Goal: Task Accomplishment & Management: Complete application form

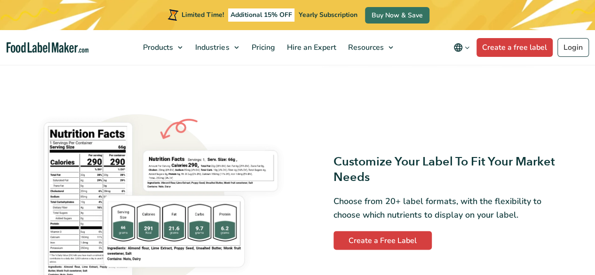
scroll to position [625, 0]
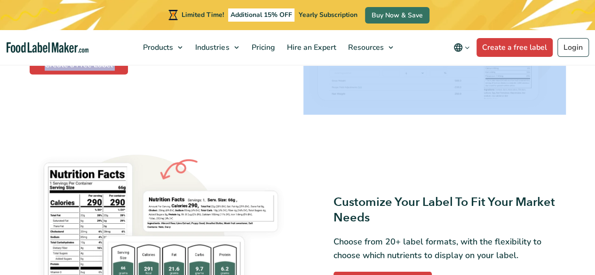
drag, startPoint x: 594, startPoint y: 59, endPoint x: 597, endPoint y: 73, distance: 13.8
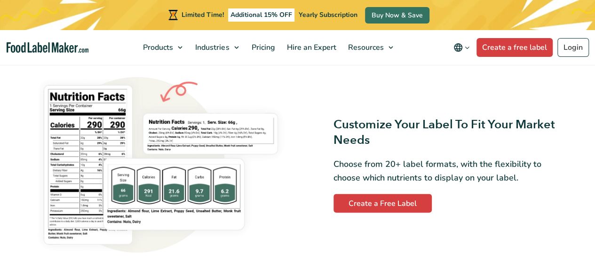
scroll to position [733, 0]
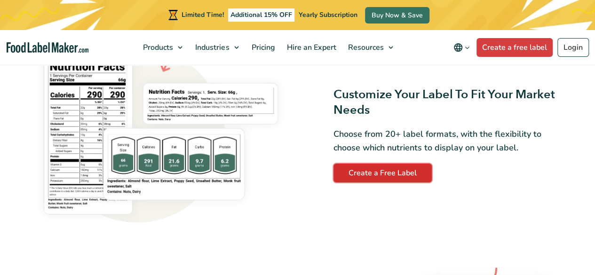
click at [381, 175] on link "Create a Free Label" at bounding box center [382, 173] width 98 height 19
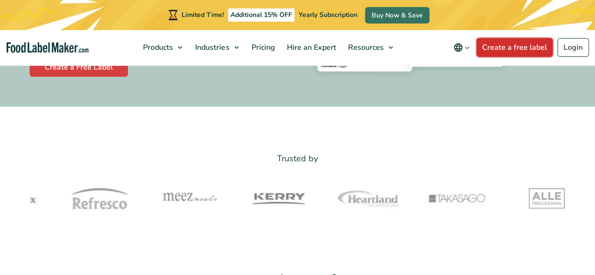
click at [514, 44] on link "Create a free label" at bounding box center [514, 47] width 76 height 19
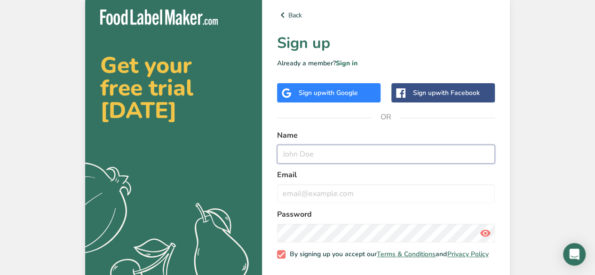
click at [311, 149] on input "text" at bounding box center [386, 154] width 218 height 19
type input "matilda"
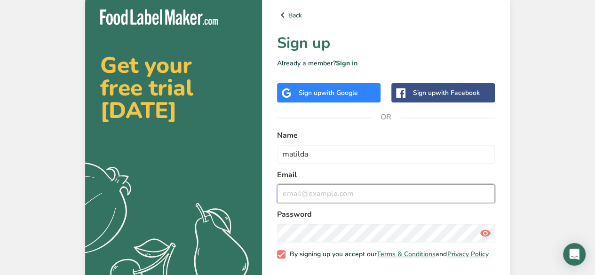
click at [312, 193] on input "email" at bounding box center [386, 193] width 218 height 19
type input "matilda.hulls@icloud.com"
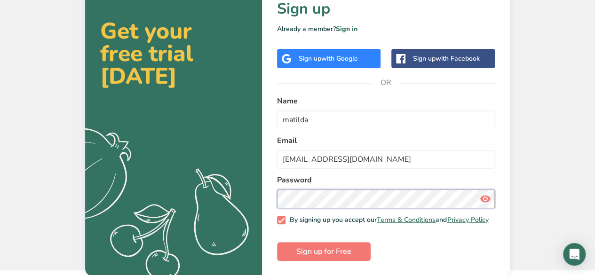
scroll to position [40, 0]
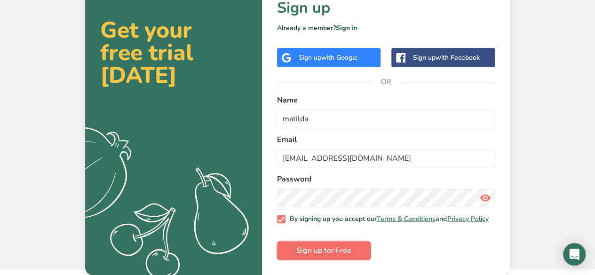
click at [332, 247] on span "Sign up for Free" at bounding box center [323, 250] width 55 height 11
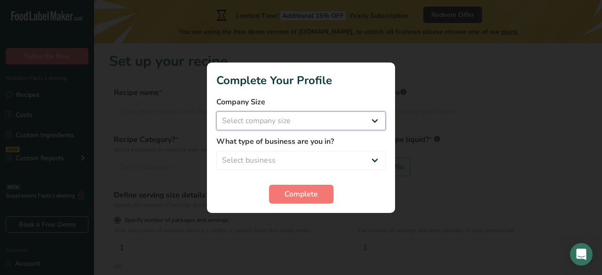
click at [262, 118] on select "Select company size Fewer than 10 Employees 10 to 50 Employees 51 to 500 Employ…" at bounding box center [300, 120] width 169 height 19
select select "1"
click at [216, 111] on select "Select company size Fewer than 10 Employees 10 to 50 Employees 51 to 500 Employ…" at bounding box center [300, 120] width 169 height 19
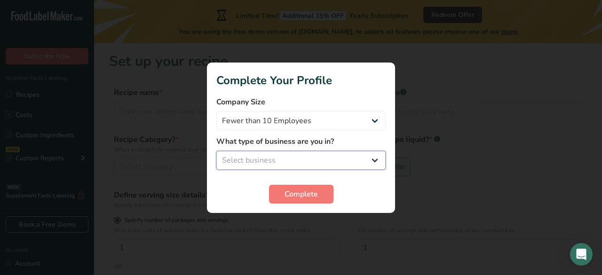
click at [281, 158] on select "Select business Packaged Food Manufacturer Restaurant & Cafe Bakery Meal Plans …" at bounding box center [300, 160] width 169 height 19
select select "5"
click at [216, 151] on select "Select business Packaged Food Manufacturer Restaurant & Cafe Bakery Meal Plans …" at bounding box center [300, 160] width 169 height 19
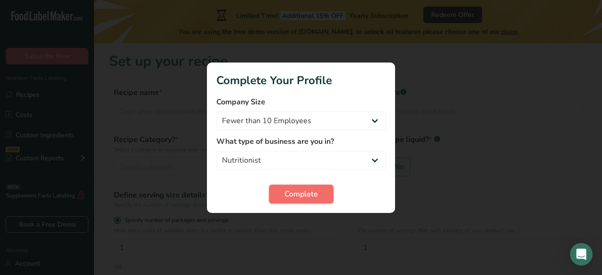
click at [289, 197] on span "Complete" at bounding box center [300, 194] width 33 height 11
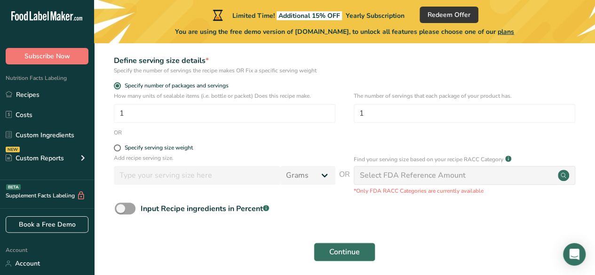
scroll to position [141, 0]
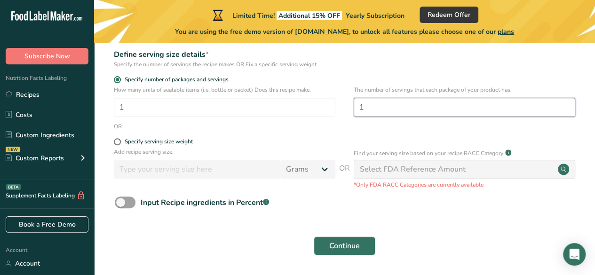
click at [370, 104] on input "1" at bounding box center [464, 107] width 221 height 19
type input "12"
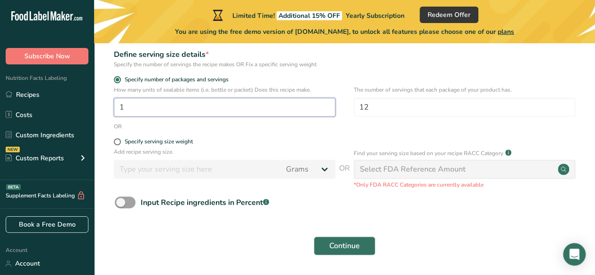
click at [170, 100] on input "1" at bounding box center [224, 107] width 221 height 19
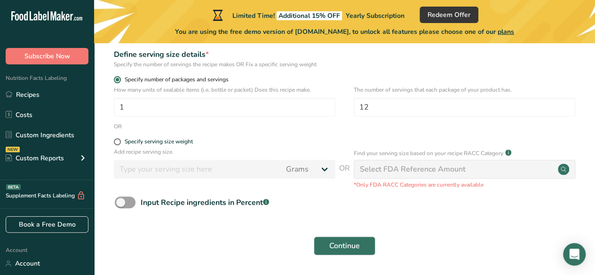
click at [117, 78] on span at bounding box center [117, 79] width 7 height 7
click at [117, 78] on input "Specify number of packages and servings" at bounding box center [117, 80] width 6 height 6
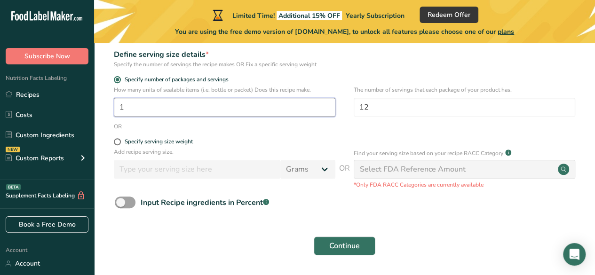
click at [131, 103] on input "1" at bounding box center [224, 107] width 221 height 19
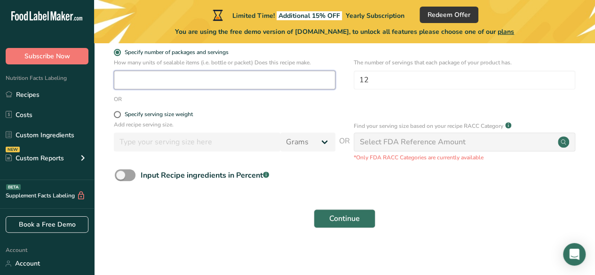
scroll to position [171, 0]
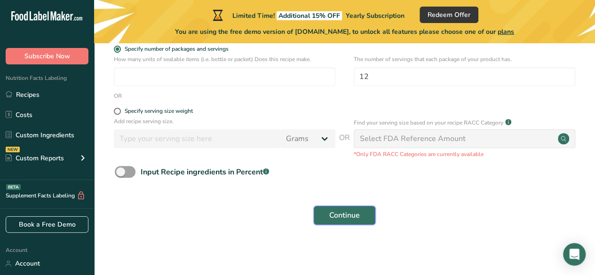
click at [349, 215] on span "Continue" at bounding box center [344, 215] width 31 height 11
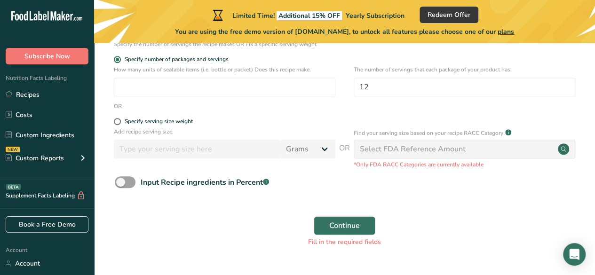
click at [430, 151] on div "Select FDA Reference Amount" at bounding box center [413, 148] width 106 height 11
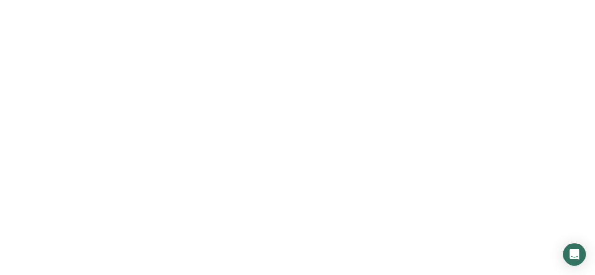
scroll to position [40, 0]
